Goal: Navigation & Orientation: Find specific page/section

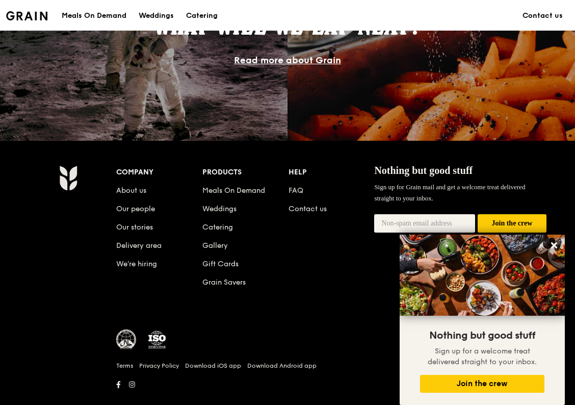
scroll to position [966, 0]
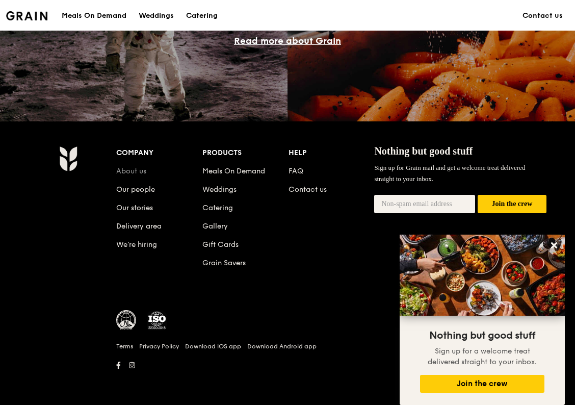
click at [137, 175] on link "About us" at bounding box center [131, 171] width 30 height 9
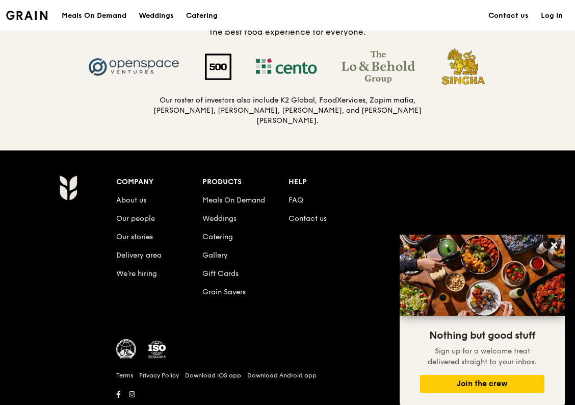
scroll to position [1096, 0]
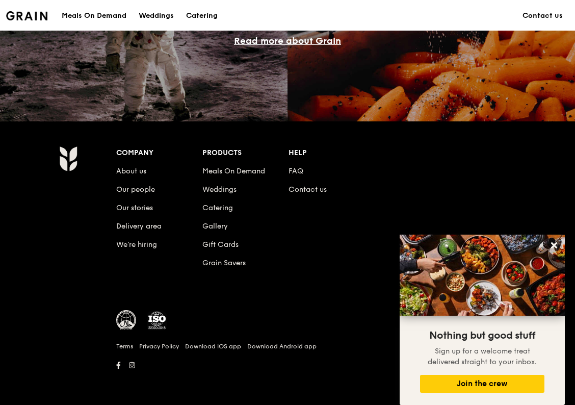
scroll to position [966, 0]
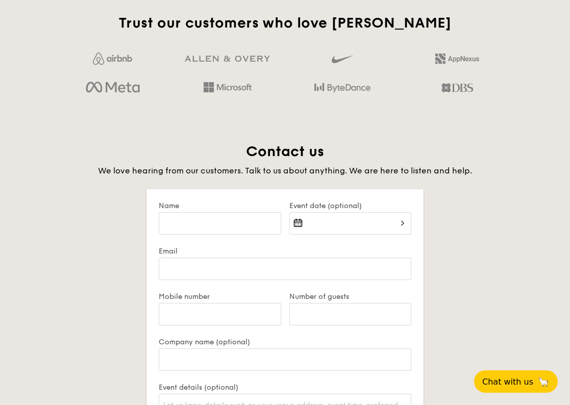
scroll to position [2320, 0]
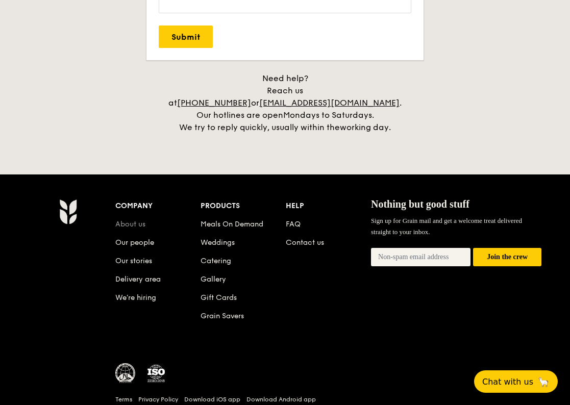
click at [130, 220] on link "About us" at bounding box center [130, 224] width 30 height 9
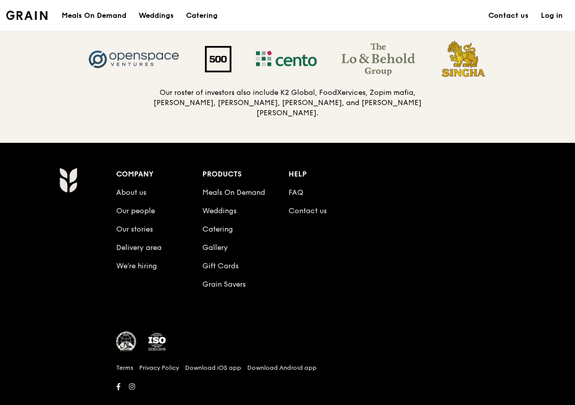
scroll to position [980, 0]
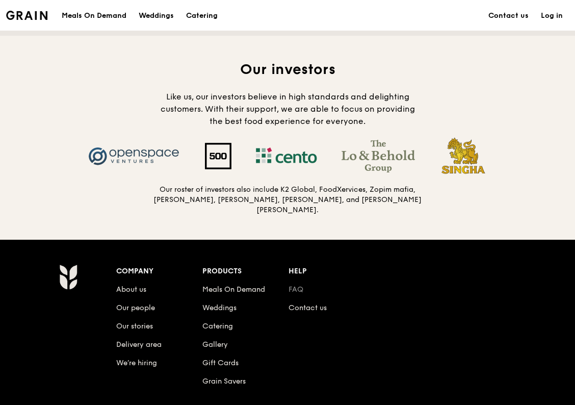
click at [292, 286] on link "FAQ" at bounding box center [296, 289] width 15 height 9
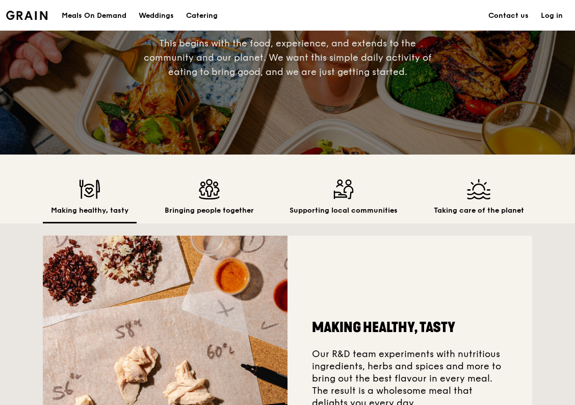
scroll to position [24, 0]
